Goal: Task Accomplishment & Management: Use online tool/utility

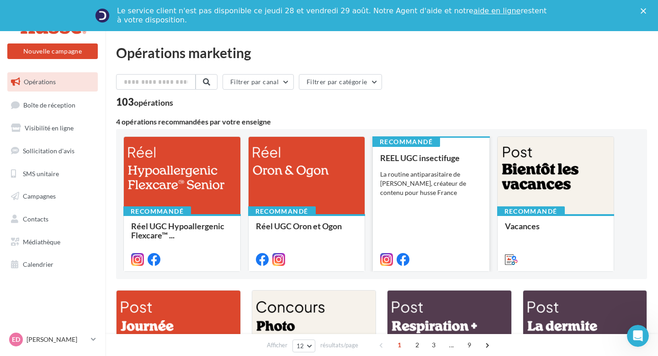
click at [420, 172] on div "La routine antiparasitaire de Romeo, créateur de contenu pour husse France" at bounding box center [431, 183] width 102 height 27
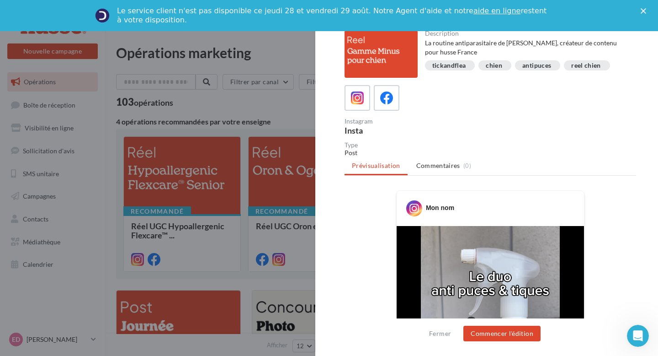
click at [272, 169] on div at bounding box center [329, 178] width 658 height 356
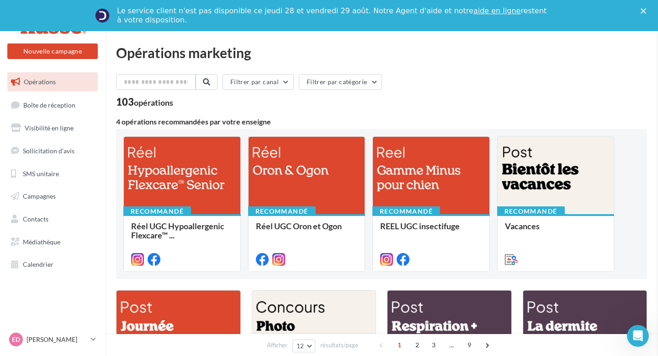
click at [272, 169] on div at bounding box center [307, 176] width 117 height 78
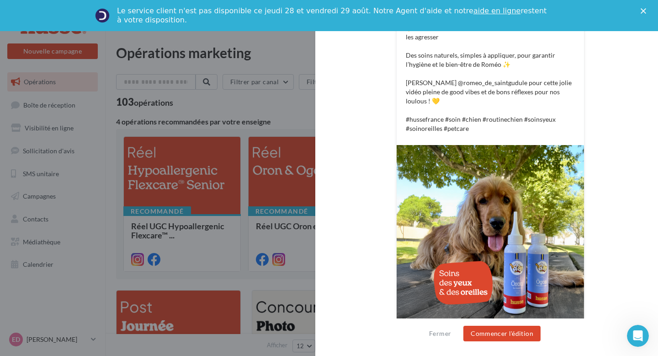
scroll to position [239, 0]
click at [501, 335] on button "Commencer l'édition" at bounding box center [501, 333] width 77 height 16
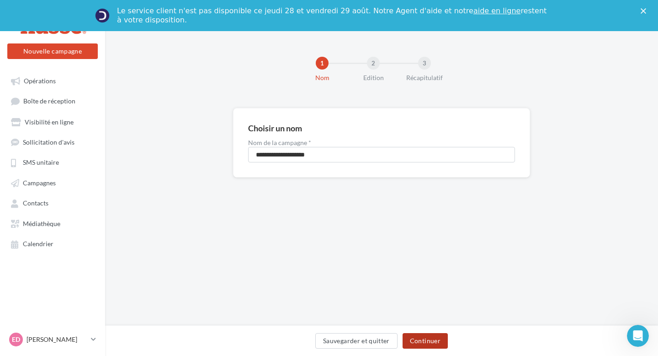
click at [430, 342] on button "Continuer" at bounding box center [425, 341] width 45 height 16
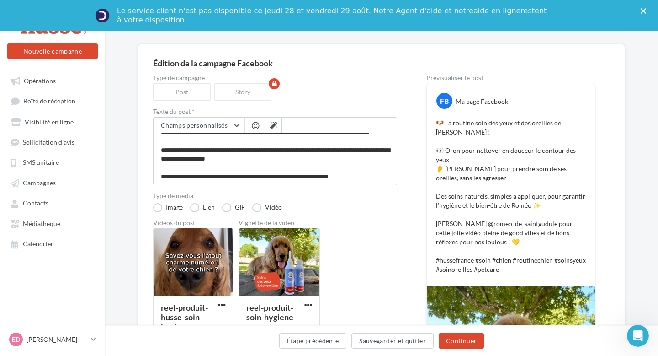
scroll to position [48, 0]
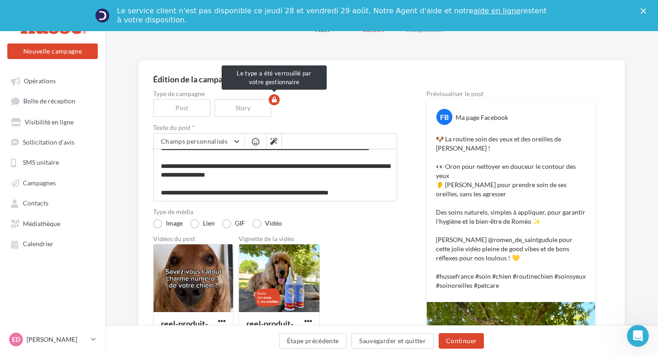
click at [247, 112] on div "Story" at bounding box center [244, 108] width 61 height 18
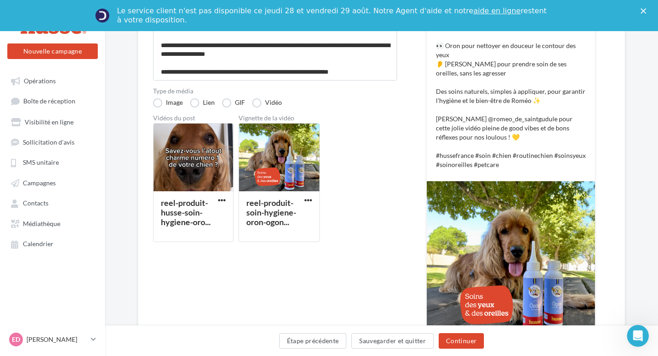
scroll to position [242, 0]
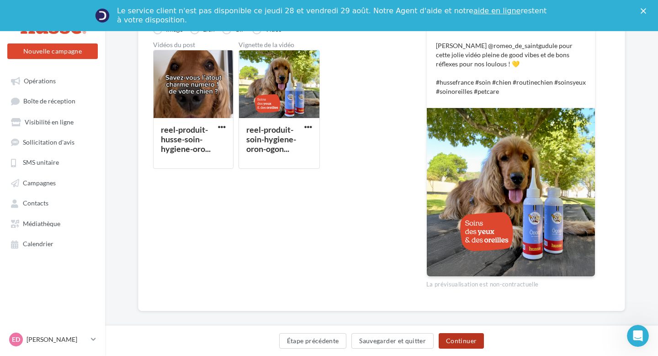
click at [454, 342] on button "Continuer" at bounding box center [461, 341] width 45 height 16
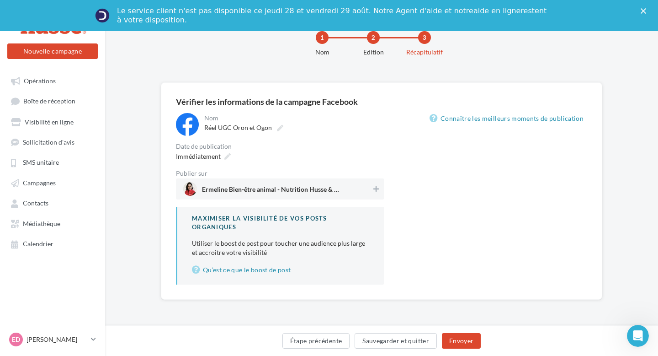
scroll to position [48, 0]
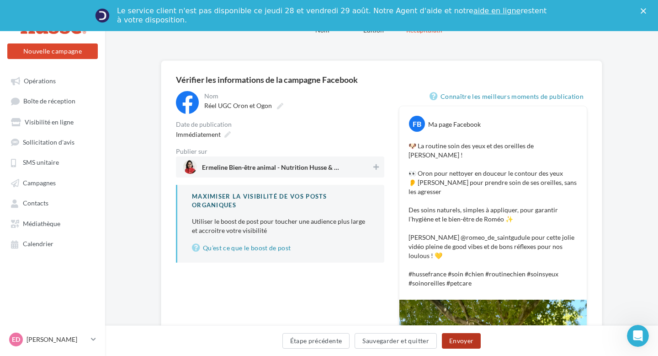
click at [458, 338] on button "Envoyer" at bounding box center [461, 341] width 39 height 16
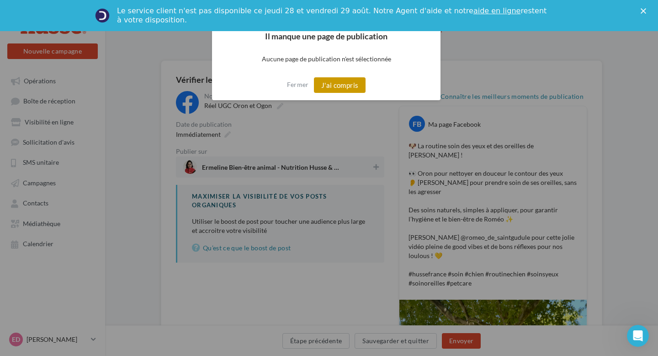
click at [332, 78] on button "J'ai compris" at bounding box center [340, 85] width 52 height 16
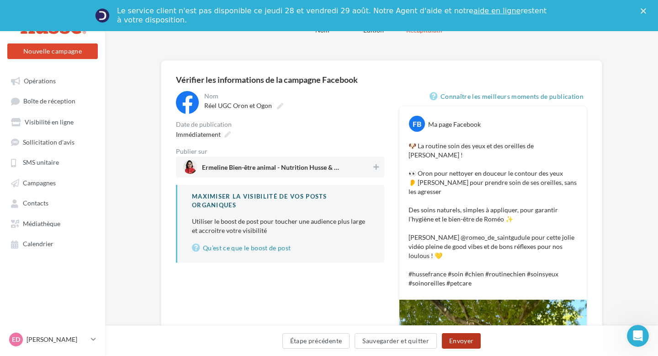
click at [467, 342] on button "Envoyer" at bounding box center [461, 341] width 39 height 16
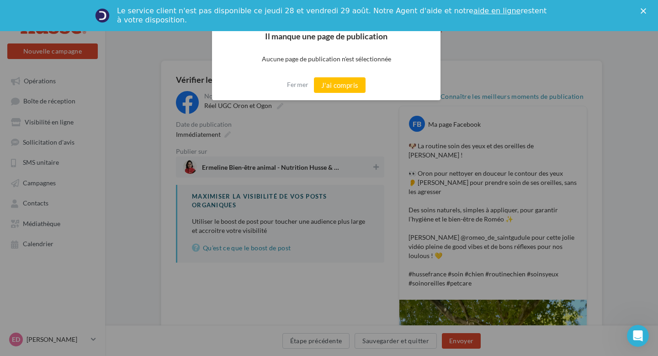
click at [283, 116] on div at bounding box center [329, 178] width 658 height 356
click at [299, 86] on button "Fermer" at bounding box center [298, 84] width 22 height 15
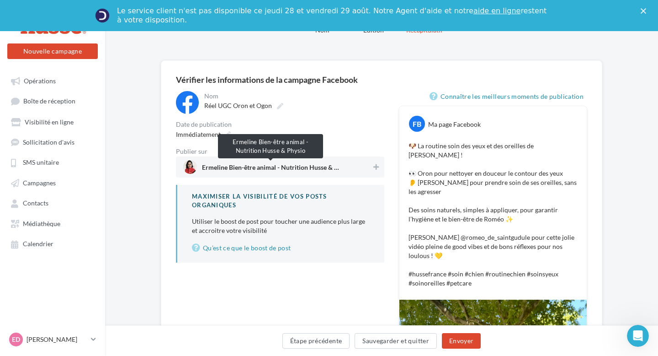
click at [333, 166] on span "Ermeline Bien-être animal - Nutrition Husse & Physio" at bounding box center [270, 169] width 137 height 10
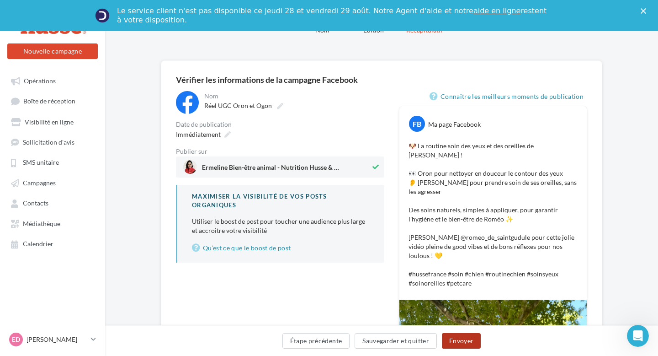
click at [472, 346] on button "Envoyer" at bounding box center [461, 341] width 39 height 16
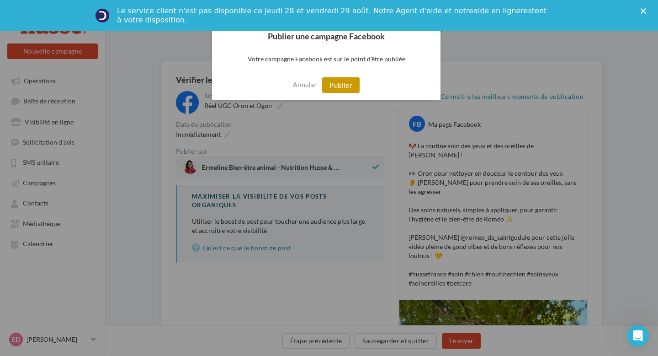
click at [351, 87] on button "Publier" at bounding box center [340, 85] width 37 height 16
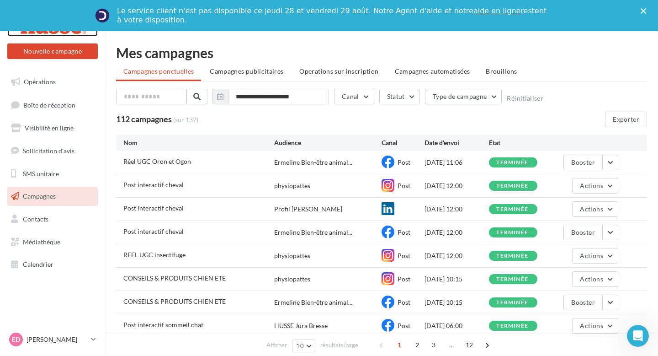
click at [46, 31] on div at bounding box center [52, 24] width 73 height 23
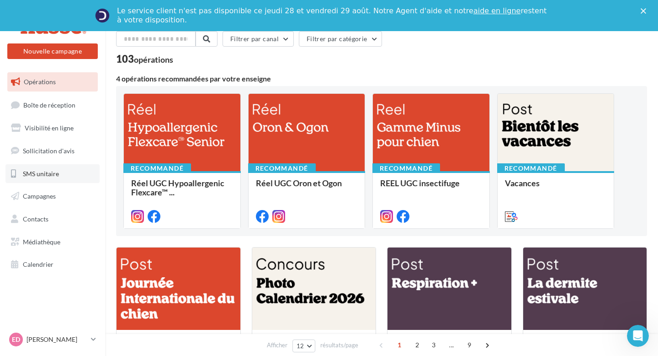
scroll to position [51, 0]
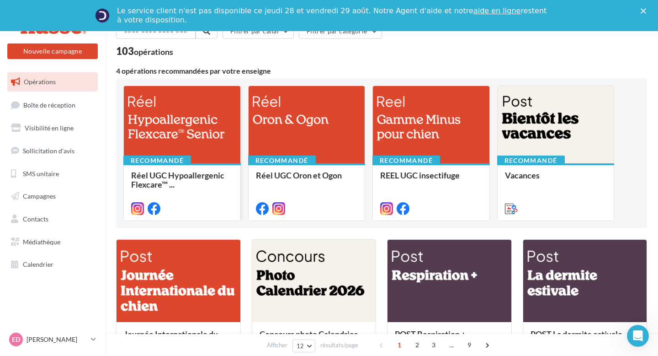
click at [175, 119] on div at bounding box center [182, 125] width 117 height 78
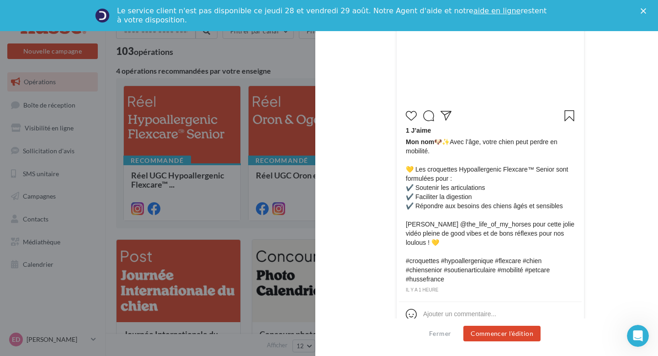
scroll to position [324, 0]
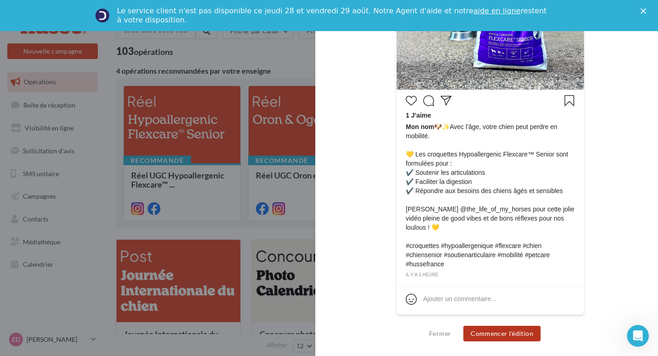
click at [512, 336] on button "Commencer l'édition" at bounding box center [501, 333] width 77 height 16
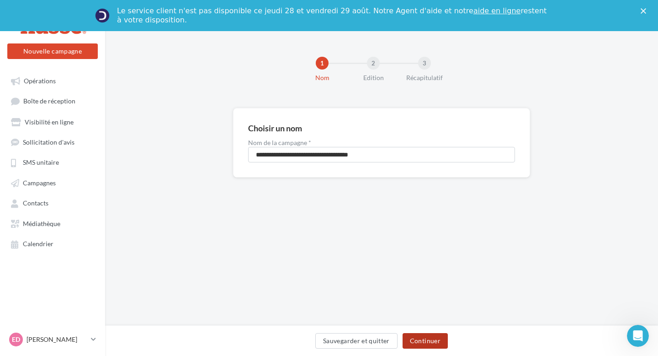
click at [441, 341] on button "Continuer" at bounding box center [425, 341] width 45 height 16
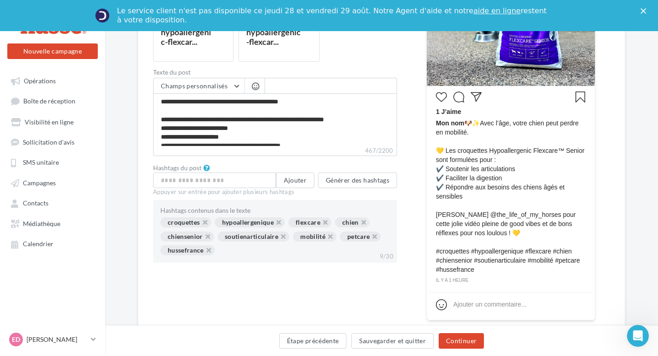
scroll to position [317, 0]
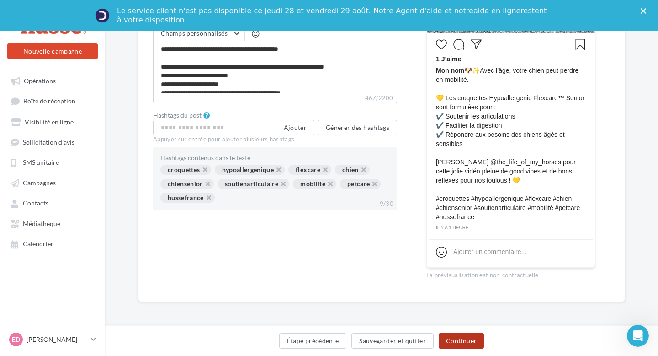
click at [468, 337] on button "Continuer" at bounding box center [461, 341] width 45 height 16
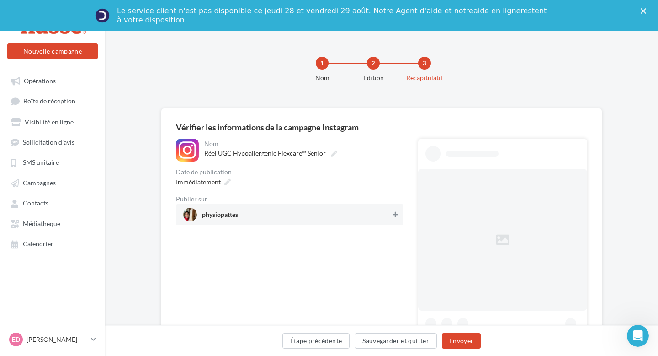
click at [391, 209] on button at bounding box center [395, 214] width 9 height 11
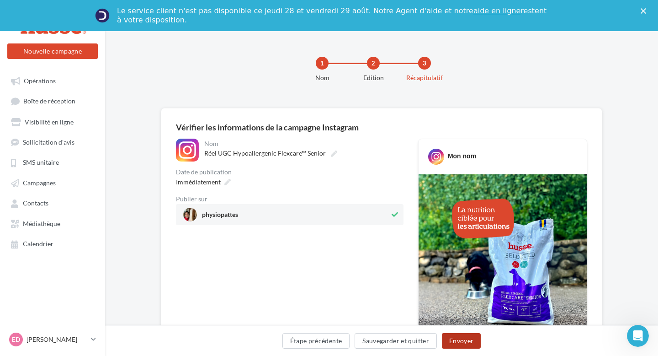
click at [459, 344] on button "Envoyer" at bounding box center [461, 341] width 39 height 16
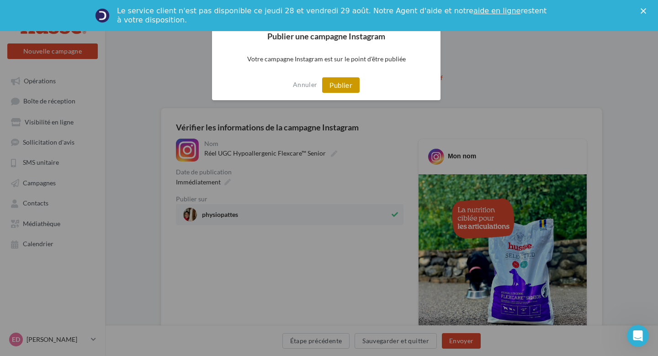
click at [342, 80] on button "Publier" at bounding box center [340, 85] width 37 height 16
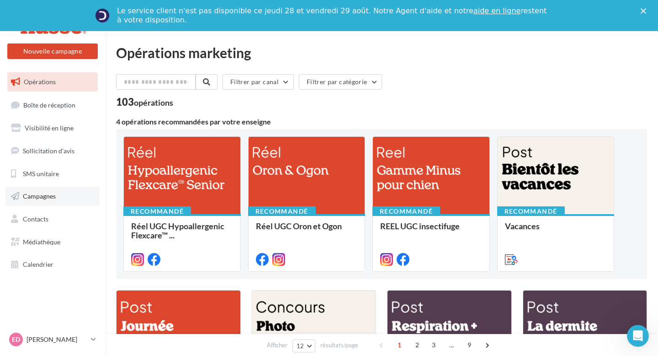
click at [41, 200] on link "Campagnes" at bounding box center [52, 195] width 94 height 19
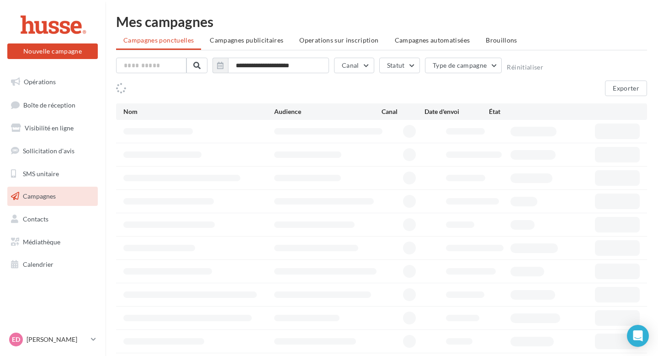
click at [47, 138] on ul "Opérations Boîte de réception Visibilité en ligne Sollicitation d'avis SMS unit…" at bounding box center [53, 173] width 98 height 209
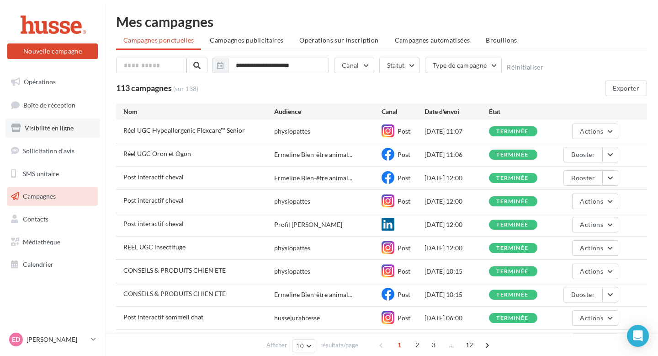
click at [47, 129] on span "Visibilité en ligne" at bounding box center [49, 128] width 49 height 8
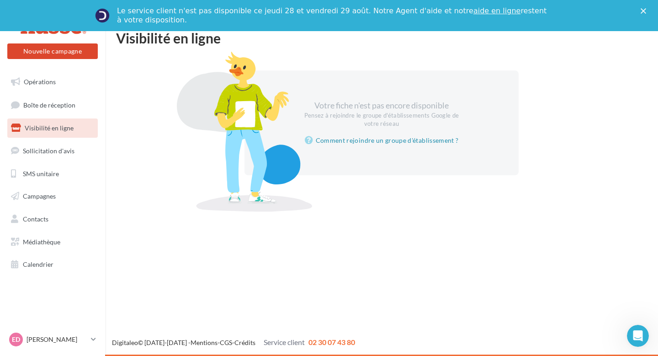
click at [644, 14] on div "Le service client n'est pas disponible ce jeudi 28 et vendredi 29 août. Notre A…" at bounding box center [329, 16] width 658 height 24
click at [643, 8] on icon "Fermer" at bounding box center [643, 10] width 5 height 5
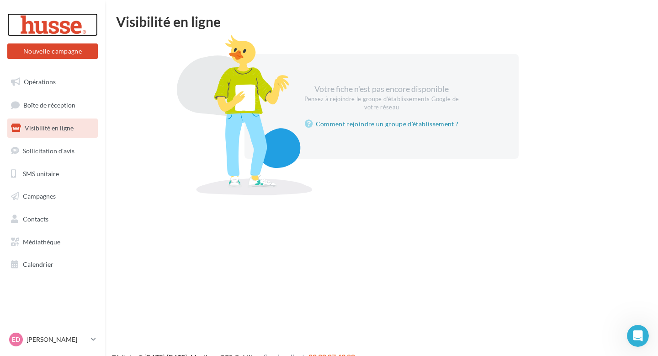
click at [48, 28] on div at bounding box center [52, 24] width 73 height 23
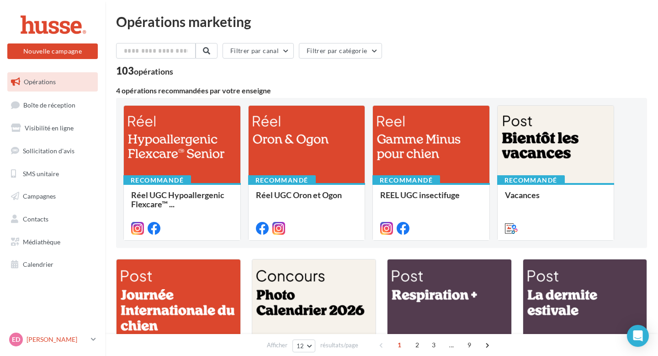
click at [55, 338] on p "[PERSON_NAME]" at bounding box center [57, 339] width 61 height 9
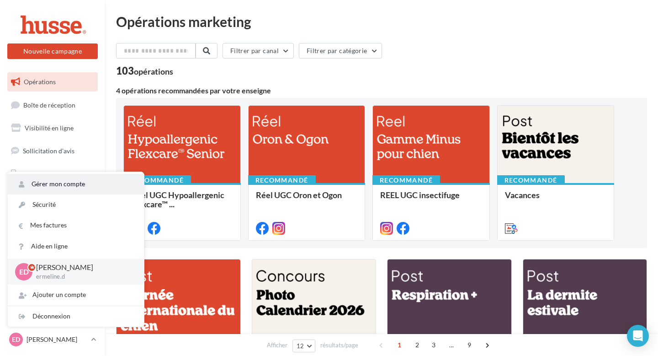
click at [50, 183] on link "Gérer mon compte" at bounding box center [76, 184] width 136 height 21
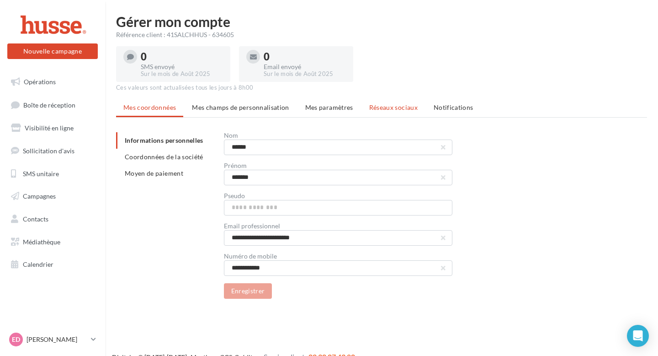
click at [375, 112] on li "Réseaux sociaux" at bounding box center [393, 107] width 63 height 16
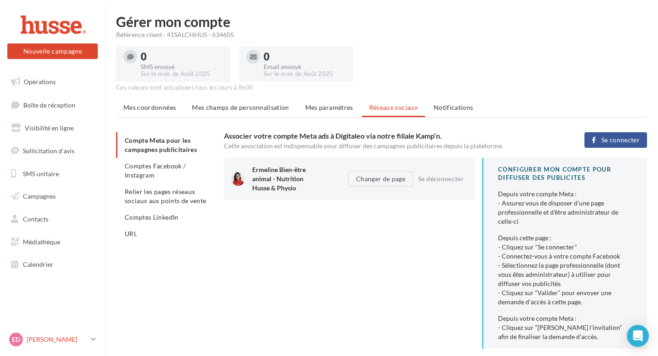
click at [45, 341] on p "[PERSON_NAME]" at bounding box center [57, 339] width 61 height 9
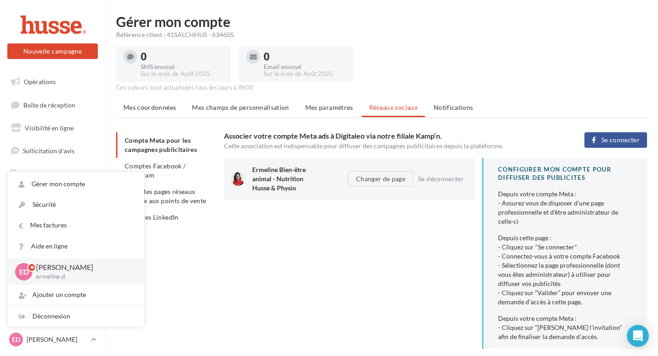
click at [190, 265] on div "Compte Meta pour les campagnes publicitaires Comptes Facebook / Instagram Relie…" at bounding box center [385, 285] width 538 height 307
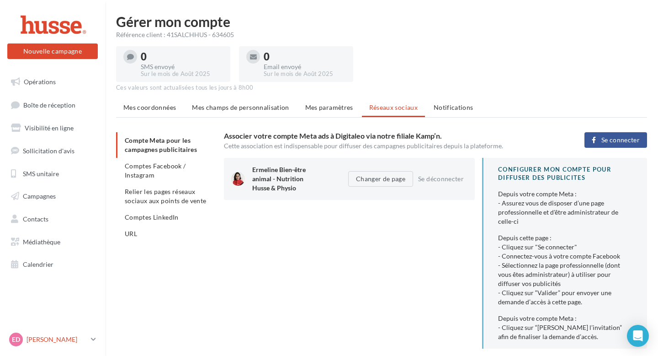
click at [42, 339] on p "[PERSON_NAME]" at bounding box center [57, 339] width 61 height 9
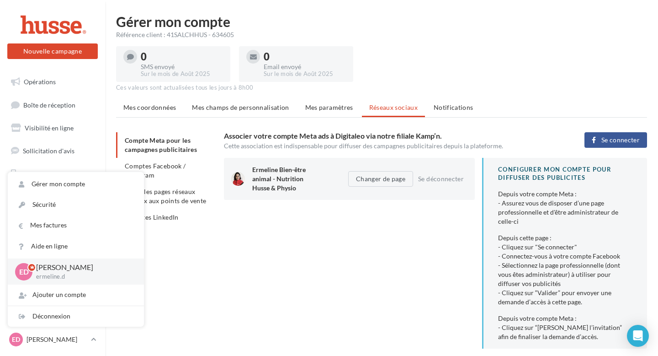
click at [195, 269] on div "Compte Meta pour les campagnes publicitaires Comptes Facebook / Instagram Relie…" at bounding box center [385, 285] width 538 height 307
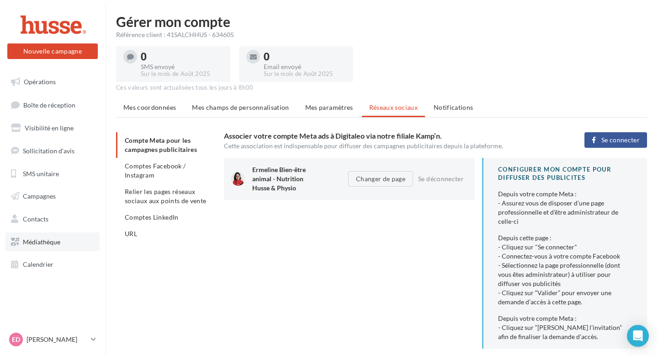
click at [41, 246] on link "Médiathèque" at bounding box center [52, 241] width 94 height 19
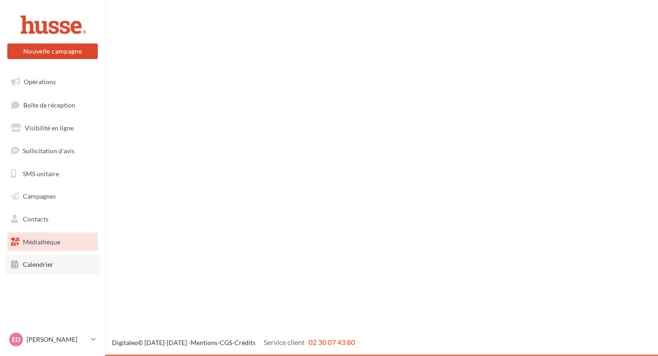
click at [35, 263] on span "Calendrier" at bounding box center [38, 264] width 31 height 8
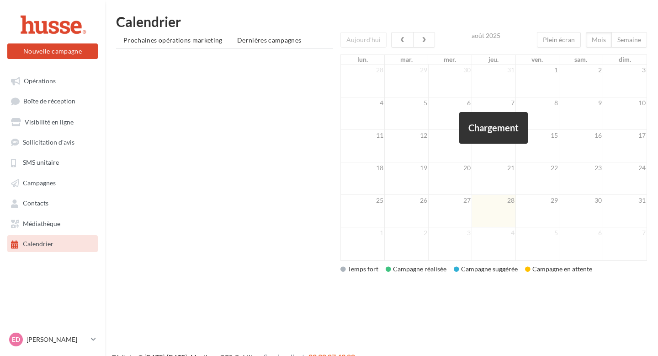
click at [35, 184] on span "Campagnes" at bounding box center [39, 183] width 33 height 8
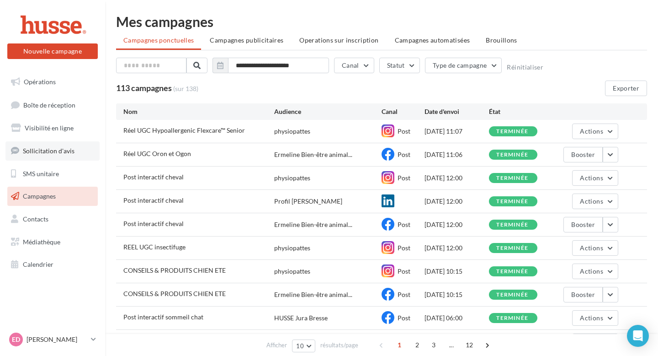
click at [36, 148] on span "Sollicitation d'avis" at bounding box center [49, 151] width 52 height 8
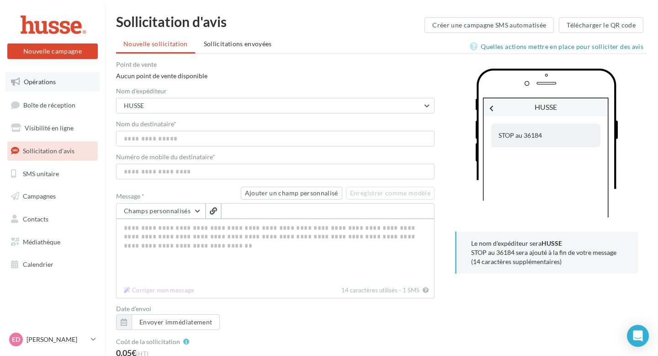
click at [53, 84] on span "Opérations" at bounding box center [40, 82] width 32 height 8
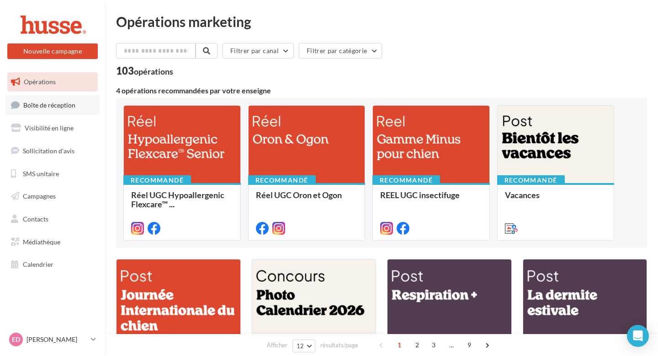
click at [53, 103] on span "Boîte de réception" at bounding box center [49, 105] width 52 height 8
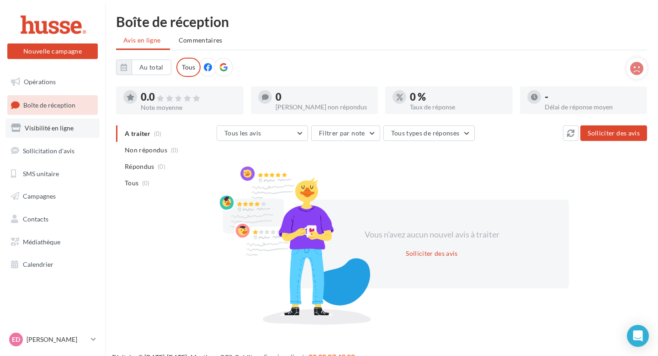
click at [58, 126] on span "Visibilité en ligne" at bounding box center [49, 128] width 49 height 8
